Goal: Information Seeking & Learning: Learn about a topic

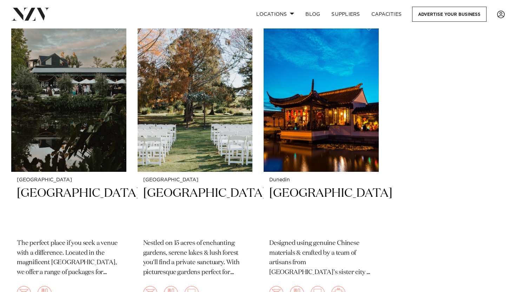
scroll to position [4757, 0]
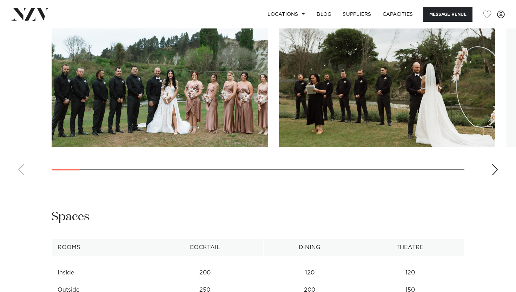
scroll to position [720, 0]
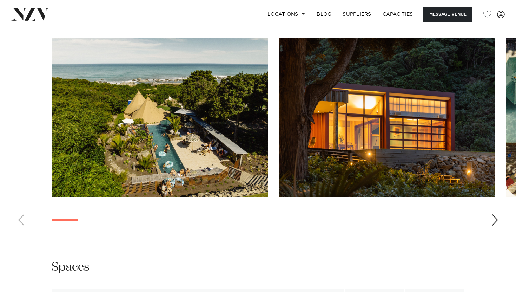
scroll to position [613, 0]
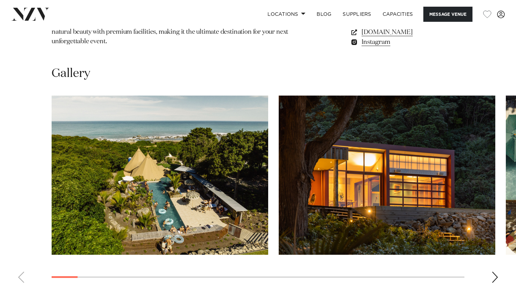
click at [497, 271] on div "Next slide" at bounding box center [495, 276] width 7 height 11
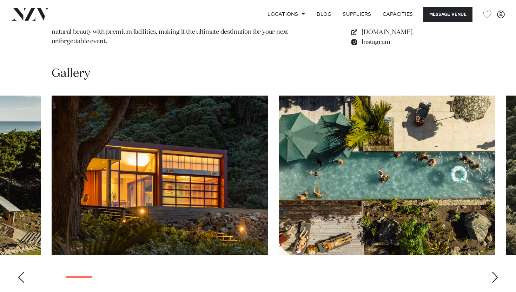
click at [497, 271] on div "Next slide" at bounding box center [495, 276] width 7 height 11
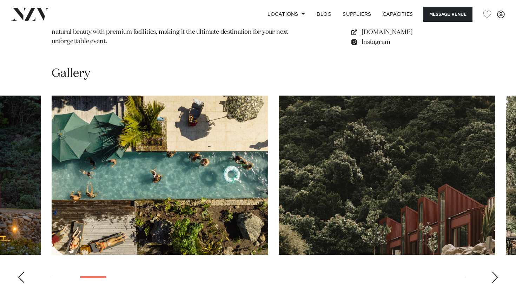
click at [497, 271] on div "Next slide" at bounding box center [495, 276] width 7 height 11
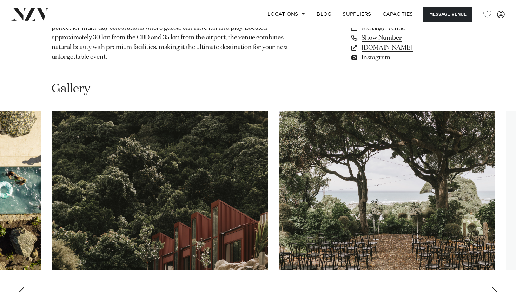
scroll to position [596, 0]
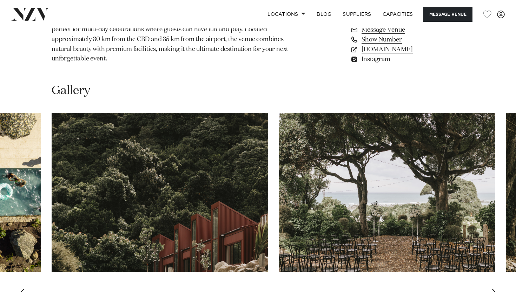
click at [493, 289] on div "Next slide" at bounding box center [495, 294] width 7 height 11
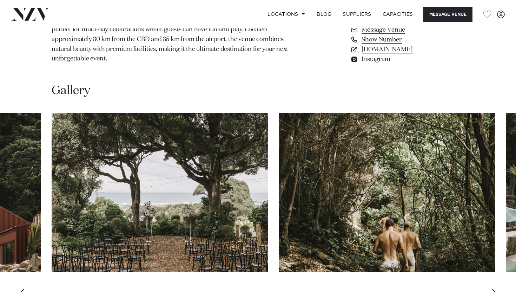
click at [493, 289] on div "Next slide" at bounding box center [495, 294] width 7 height 11
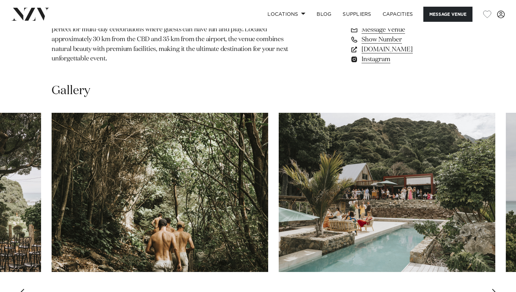
click at [493, 289] on div "Next slide" at bounding box center [495, 294] width 7 height 11
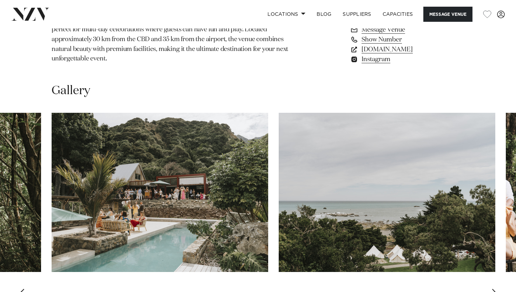
click at [493, 289] on div "Next slide" at bounding box center [495, 294] width 7 height 11
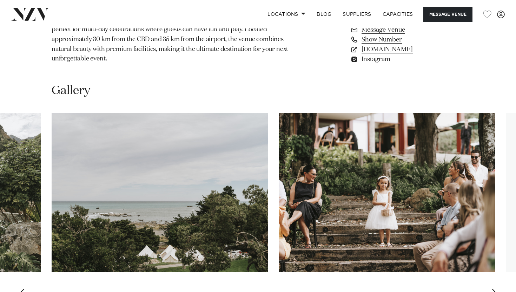
click at [493, 289] on div "Next slide" at bounding box center [495, 294] width 7 height 11
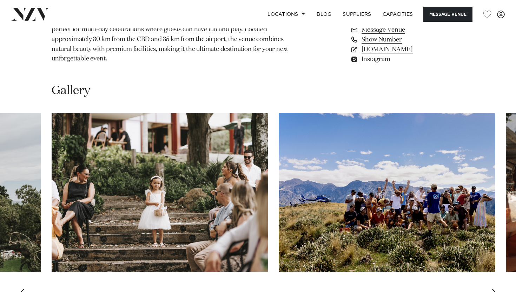
click at [493, 289] on div "Next slide" at bounding box center [495, 294] width 7 height 11
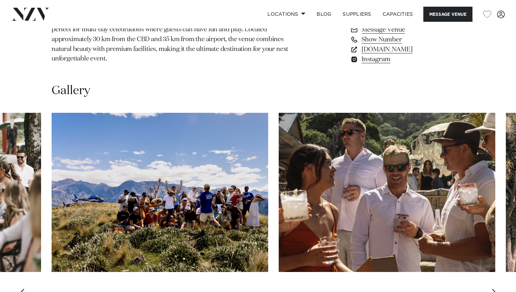
click at [493, 289] on div "Next slide" at bounding box center [495, 294] width 7 height 11
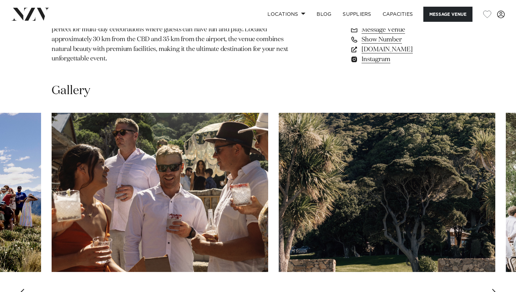
click at [493, 289] on div "Next slide" at bounding box center [495, 294] width 7 height 11
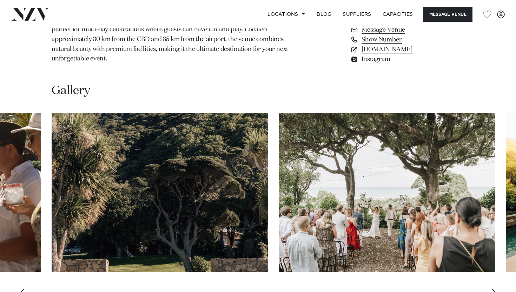
click at [493, 289] on div "Next slide" at bounding box center [495, 294] width 7 height 11
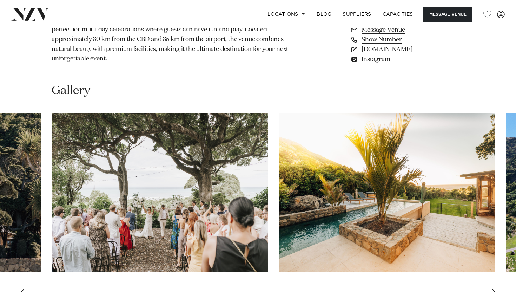
click at [493, 289] on div "Next slide" at bounding box center [495, 294] width 7 height 11
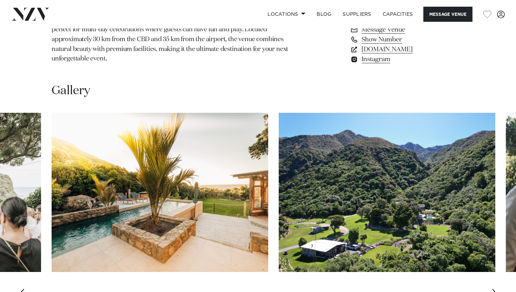
click at [493, 289] on div "Next slide" at bounding box center [495, 294] width 7 height 11
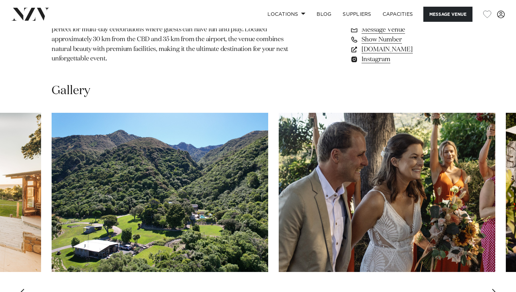
click at [493, 289] on div "Next slide" at bounding box center [495, 294] width 7 height 11
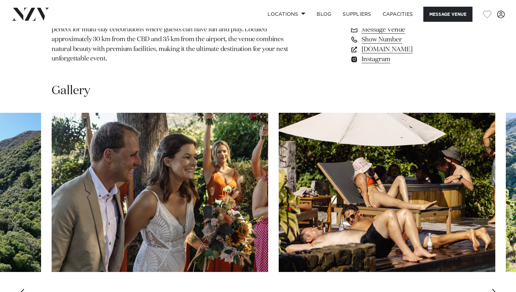
click at [493, 289] on div "Next slide" at bounding box center [495, 294] width 7 height 11
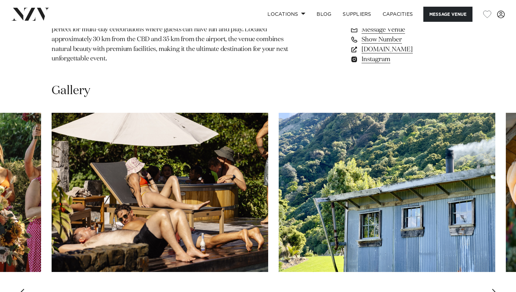
click at [493, 289] on div "Next slide" at bounding box center [495, 294] width 7 height 11
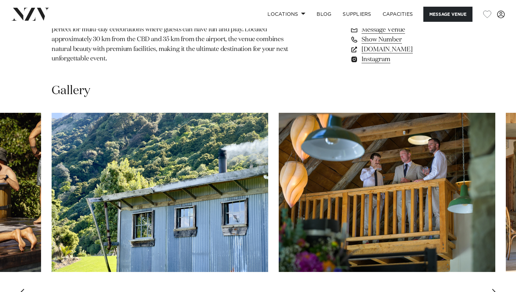
click at [494, 289] on div "Next slide" at bounding box center [495, 294] width 7 height 11
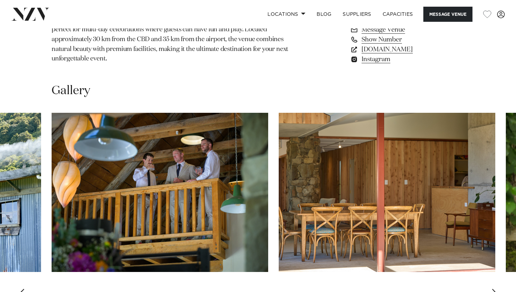
click at [494, 289] on div "Next slide" at bounding box center [495, 294] width 7 height 11
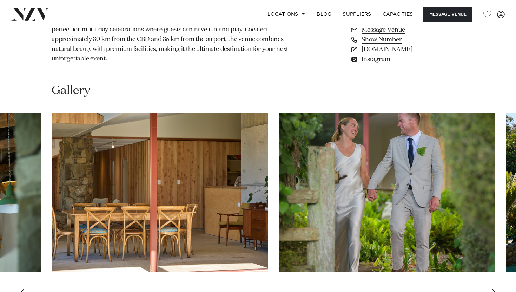
click at [494, 289] on div "Next slide" at bounding box center [495, 294] width 7 height 11
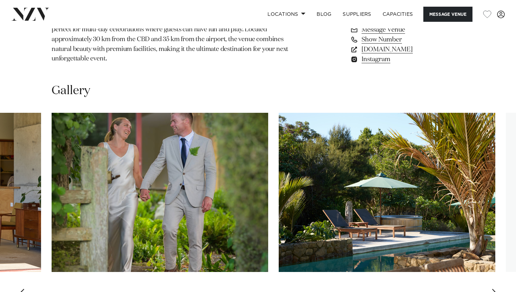
click at [494, 289] on div "Next slide" at bounding box center [495, 294] width 7 height 11
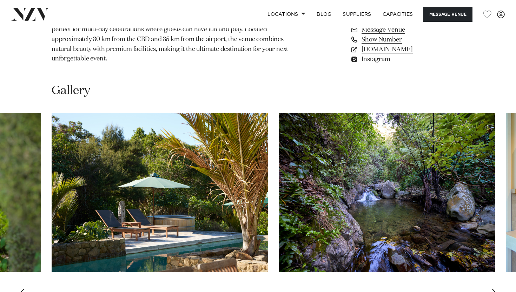
click at [494, 289] on div "Next slide" at bounding box center [495, 294] width 7 height 11
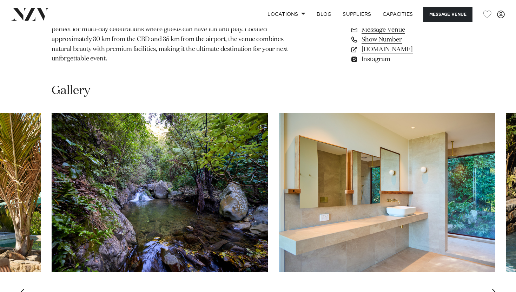
click at [494, 289] on div "Next slide" at bounding box center [495, 294] width 7 height 11
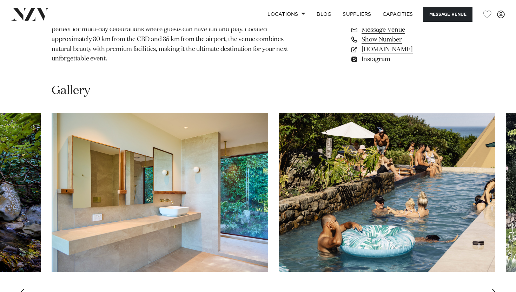
click at [494, 289] on div "Next slide" at bounding box center [495, 294] width 7 height 11
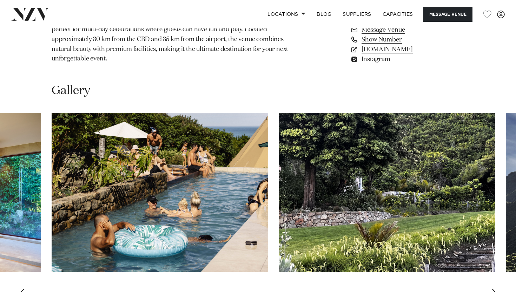
click at [494, 289] on div "Next slide" at bounding box center [495, 294] width 7 height 11
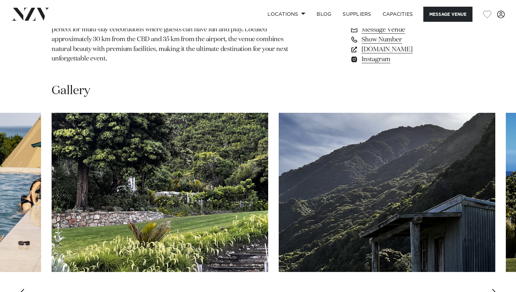
click at [494, 289] on div "Next slide" at bounding box center [495, 294] width 7 height 11
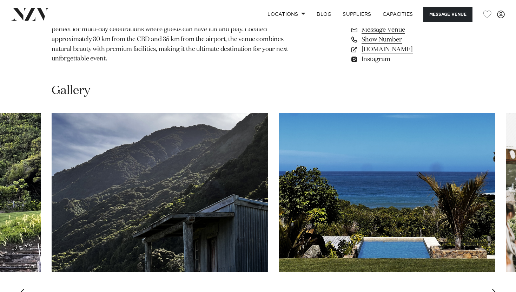
click at [494, 289] on div "Next slide" at bounding box center [495, 294] width 7 height 11
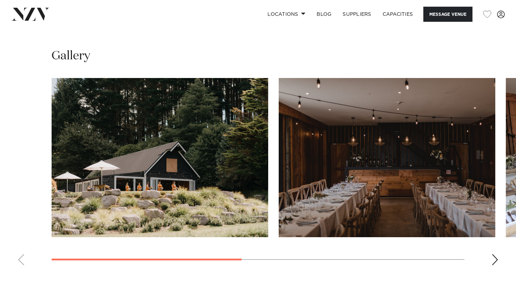
scroll to position [483, 0]
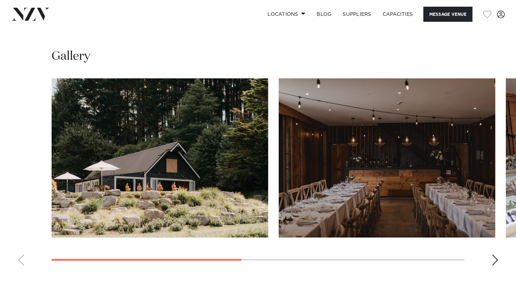
click at [496, 258] on div "Next slide" at bounding box center [495, 259] width 7 height 11
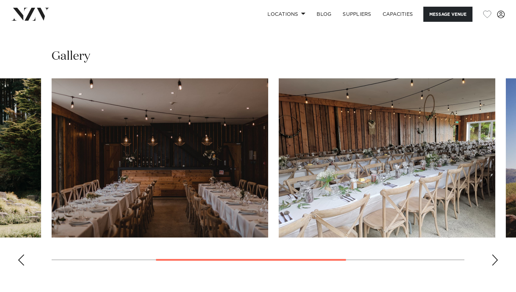
click at [496, 258] on div "Next slide" at bounding box center [495, 259] width 7 height 11
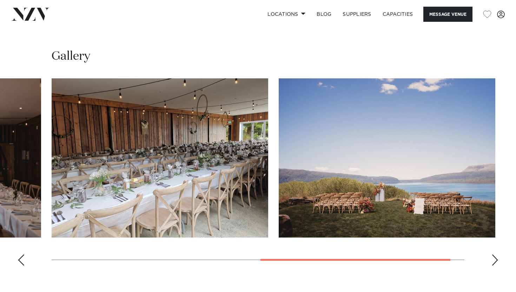
click at [496, 258] on div "Next slide" at bounding box center [495, 259] width 7 height 11
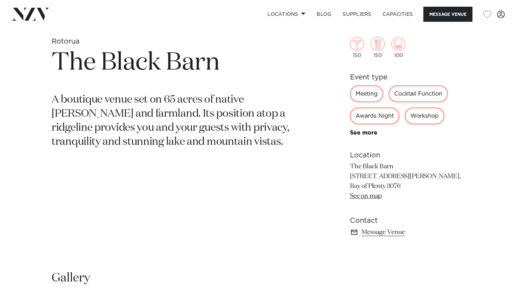
scroll to position [239, 0]
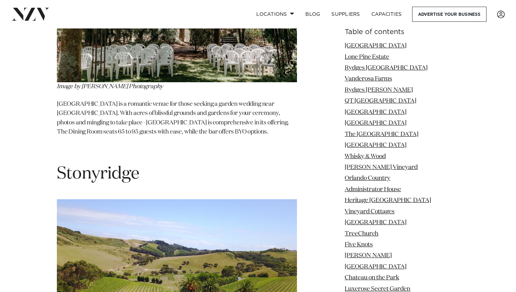
scroll to position [23850, 0]
